Goal: Browse casually: Explore the website without a specific task or goal

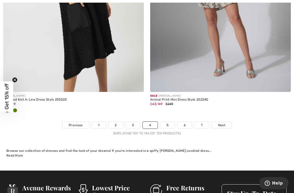
scroll to position [4301, 0]
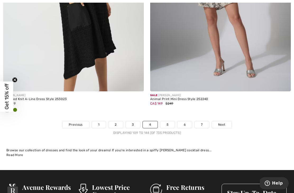
click at [167, 121] on link "5" at bounding box center [167, 124] width 15 height 7
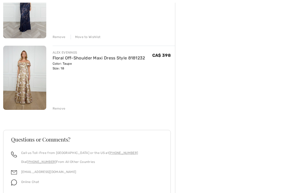
scroll to position [172, 0]
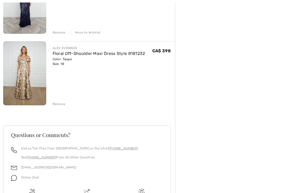
click at [57, 107] on div "ALEX EVENINGS Floral Off-Shoulder A-Line Dress Style 81122724 Color: Buff Size:…" at bounding box center [89, 73] width 172 height 350
click at [59, 105] on div "Remove" at bounding box center [59, 104] width 13 height 5
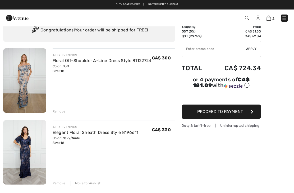
scroll to position [0, 0]
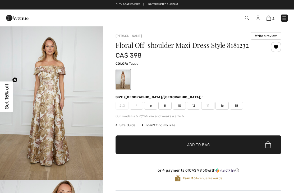
checkbox input "true"
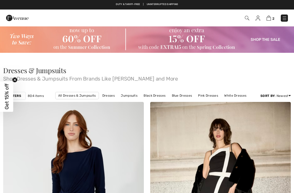
checkbox input "true"
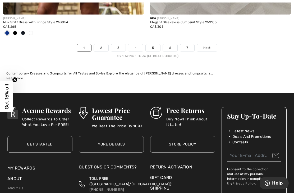
scroll to position [4382, 0]
click at [106, 46] on link "2" at bounding box center [101, 47] width 15 height 7
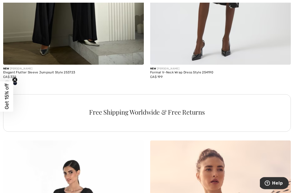
scroll to position [1418, 0]
click at [14, 79] on div at bounding box center [15, 83] width 8 height 9
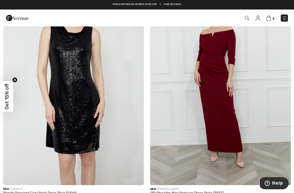
scroll to position [1824, 0]
